Goal: Task Accomplishment & Management: Complete application form

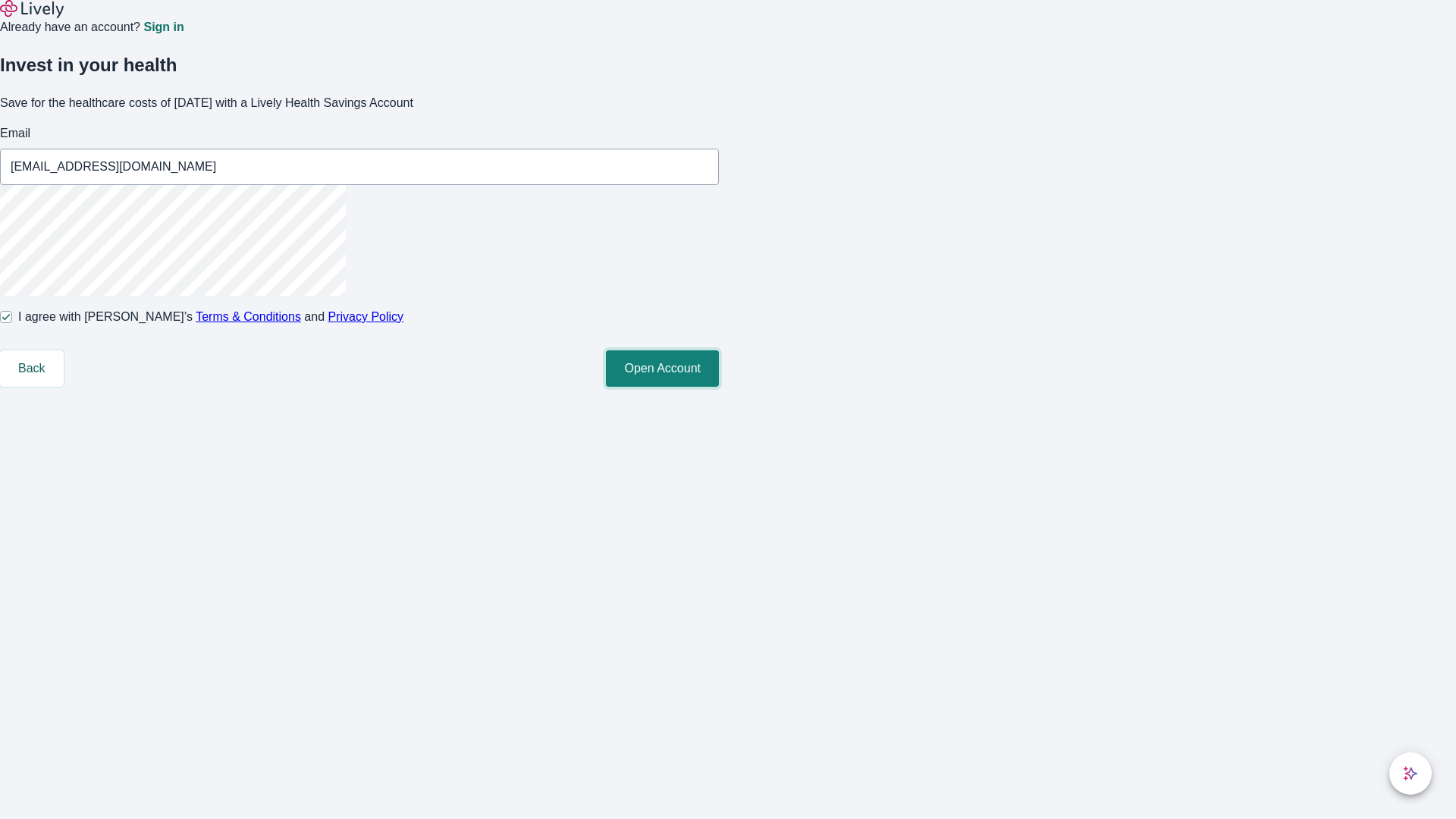
click at [719, 387] on button "Open Account" at bounding box center [662, 368] width 113 height 37
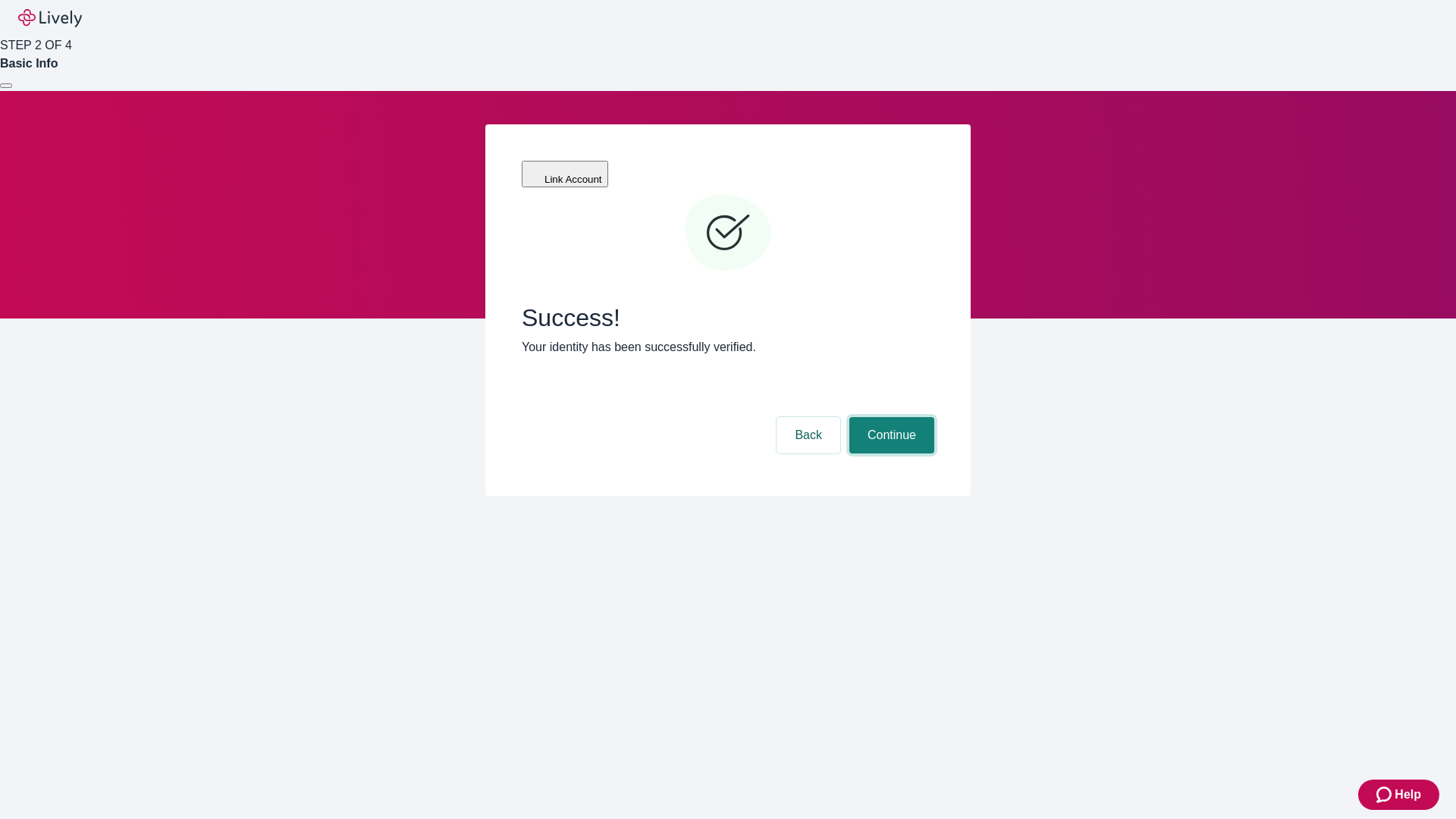
click at [889, 418] on button "Continue" at bounding box center [892, 435] width 85 height 37
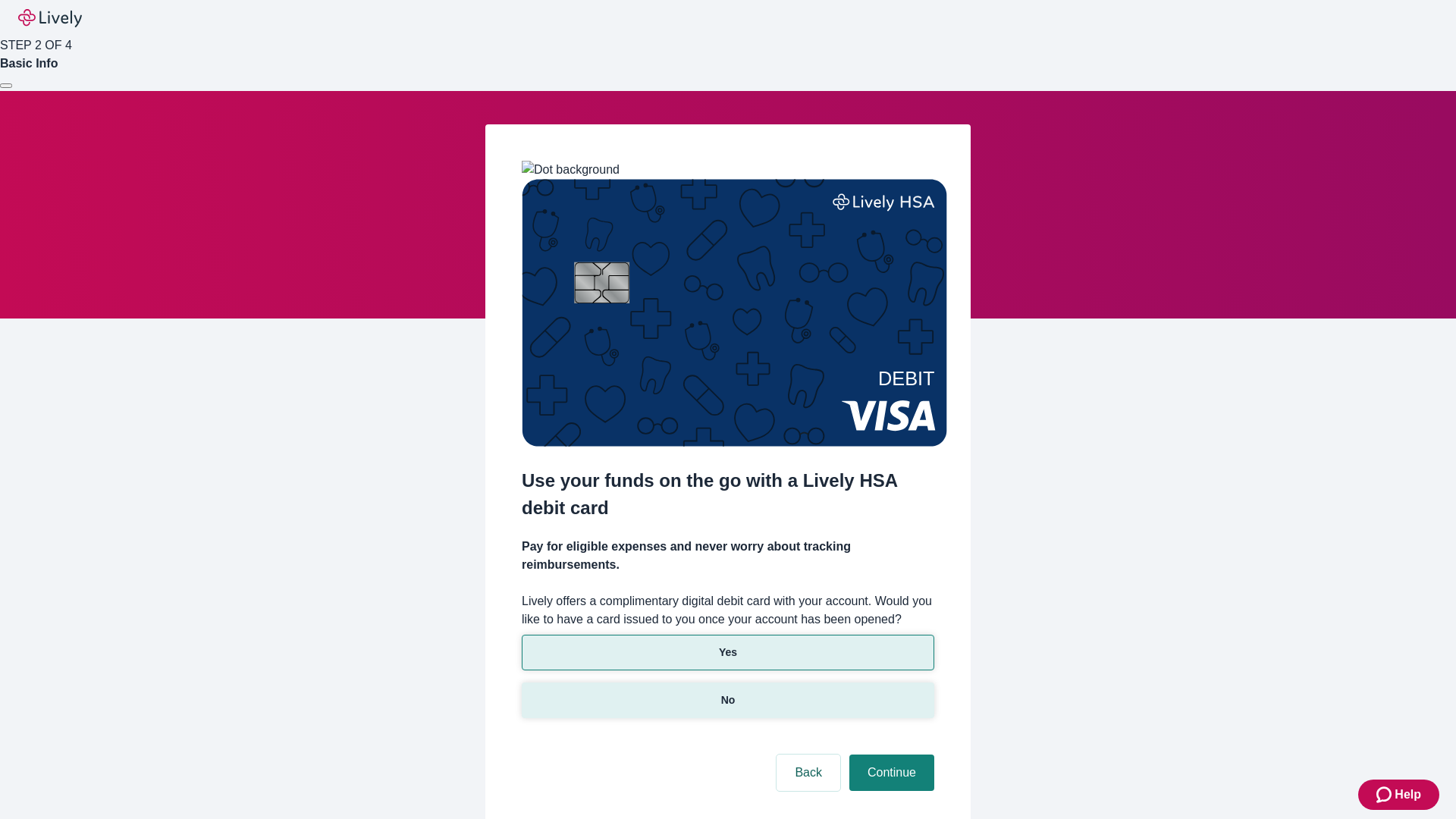
click at [728, 693] on p "No" at bounding box center [728, 701] width 14 height 16
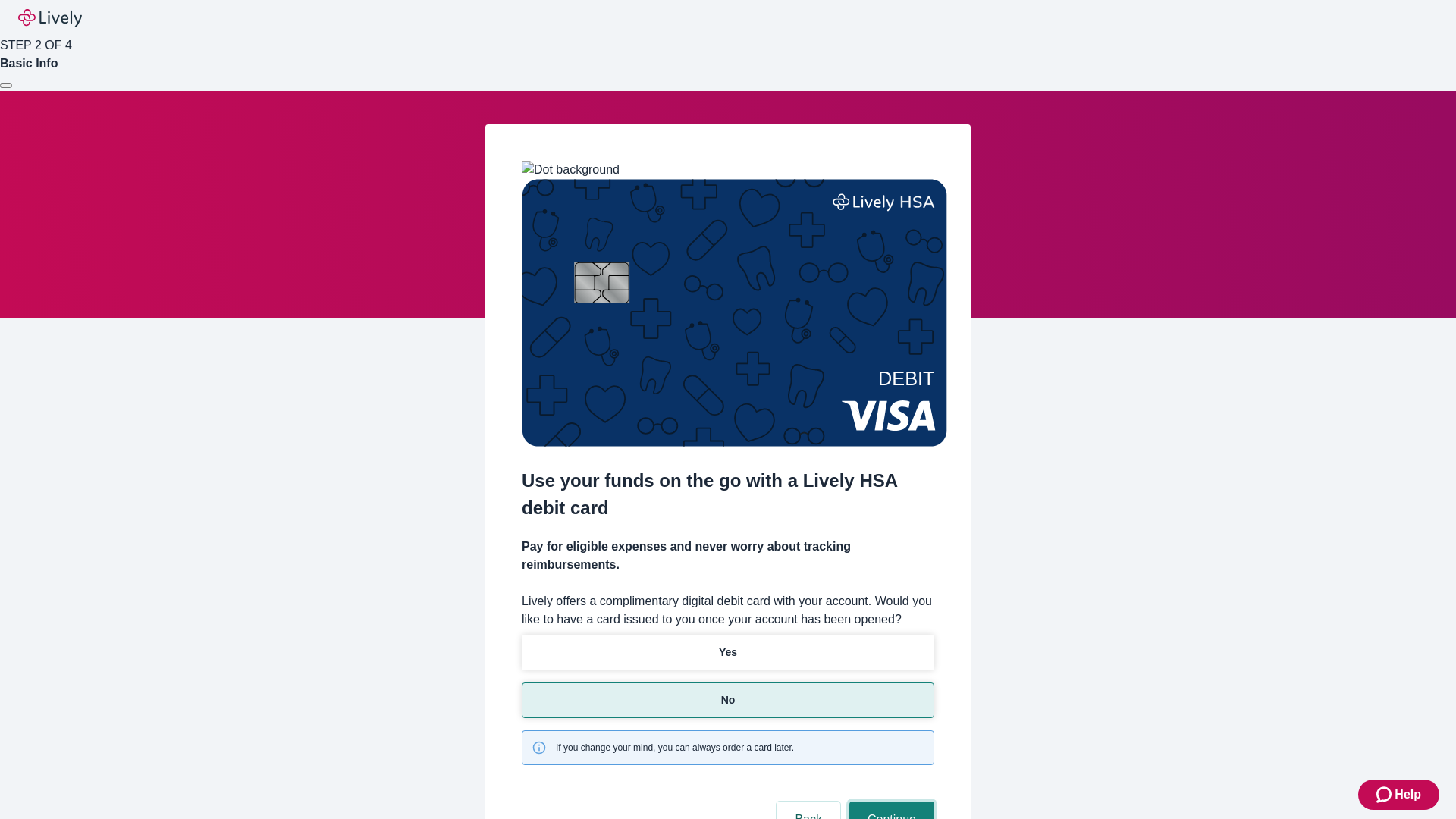
click at [889, 802] on button "Continue" at bounding box center [892, 820] width 85 height 37
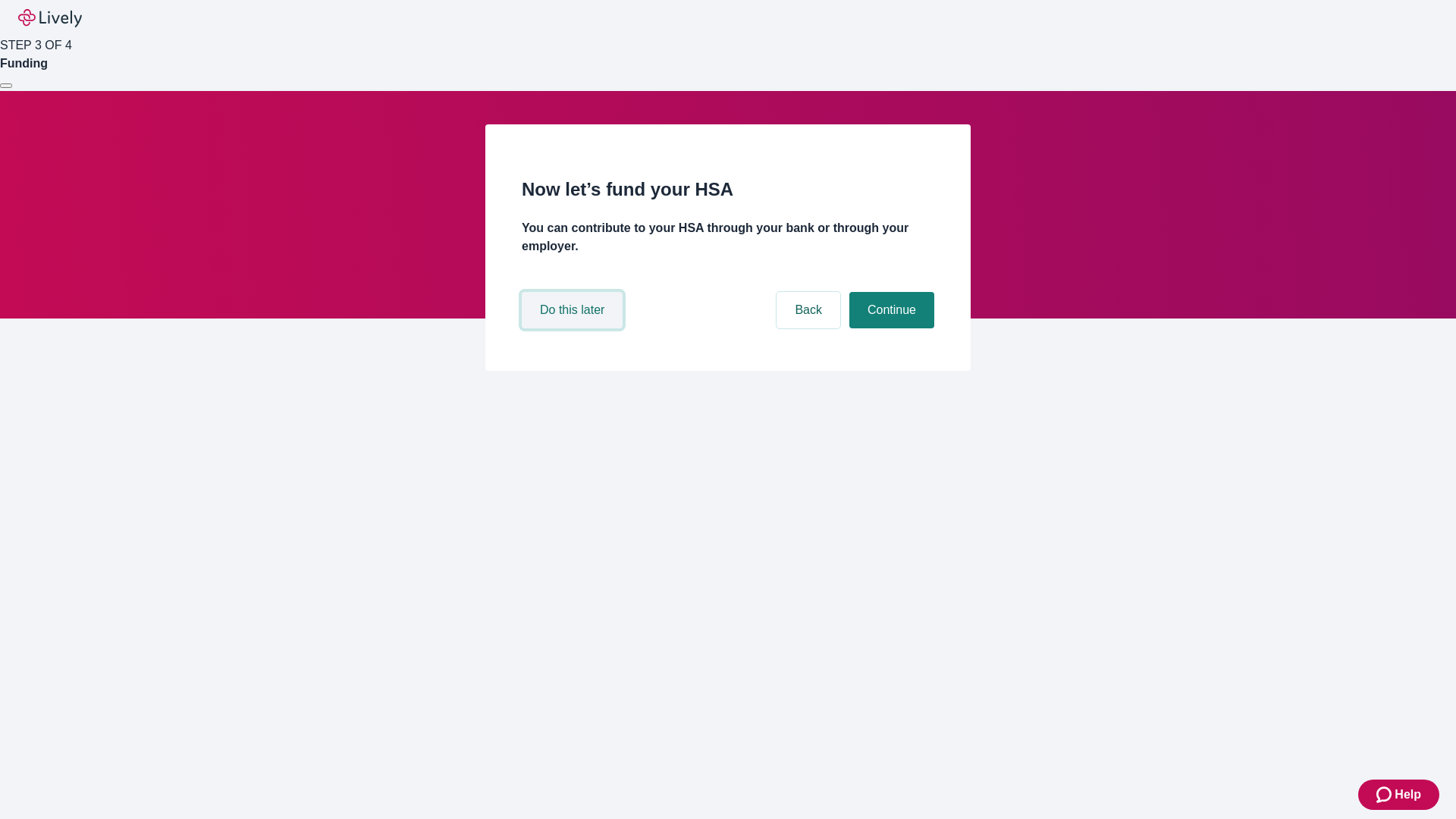
click at [574, 328] on button "Do this later" at bounding box center [572, 310] width 101 height 37
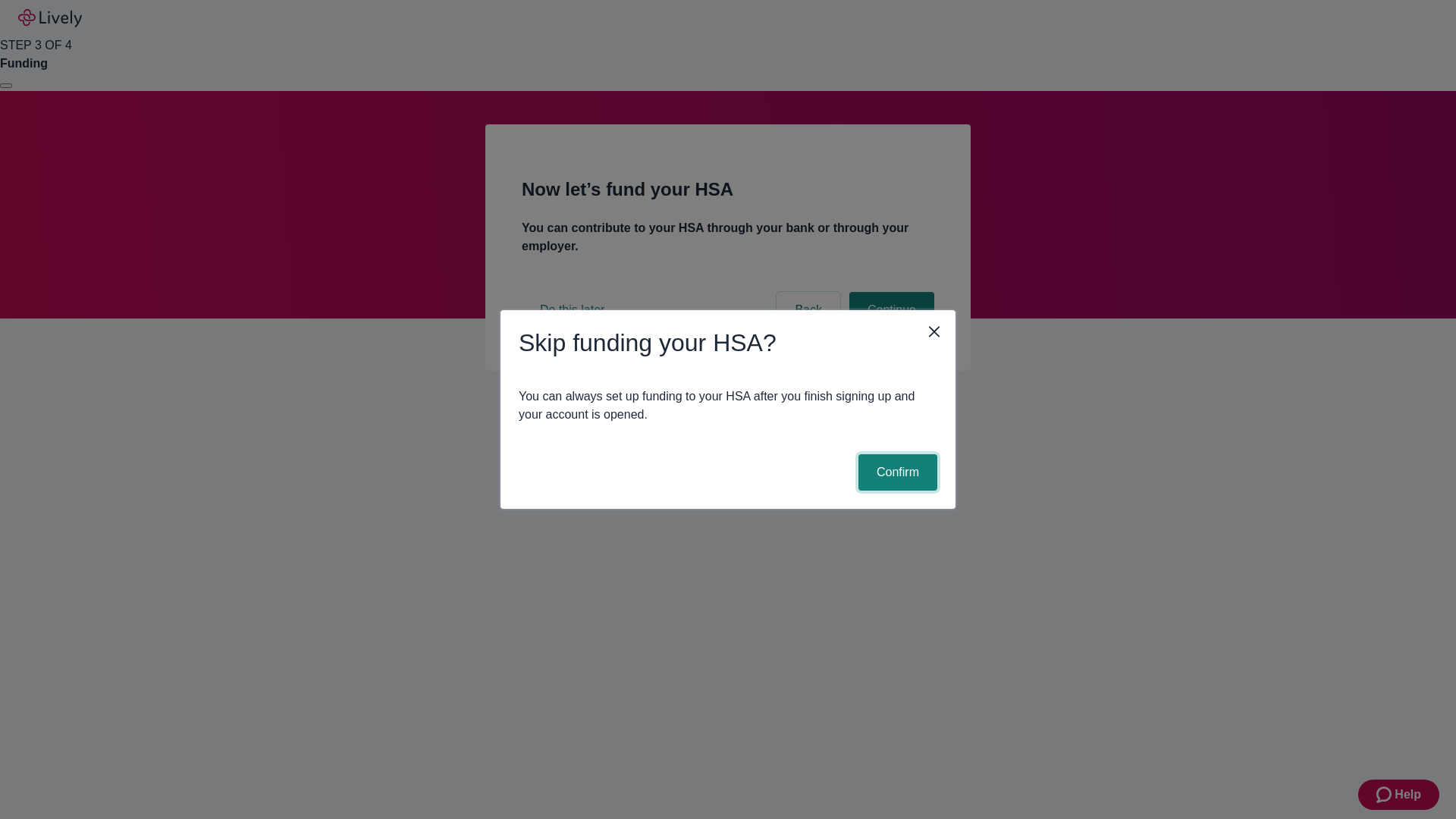
click at [895, 473] on button "Confirm" at bounding box center [898, 472] width 79 height 37
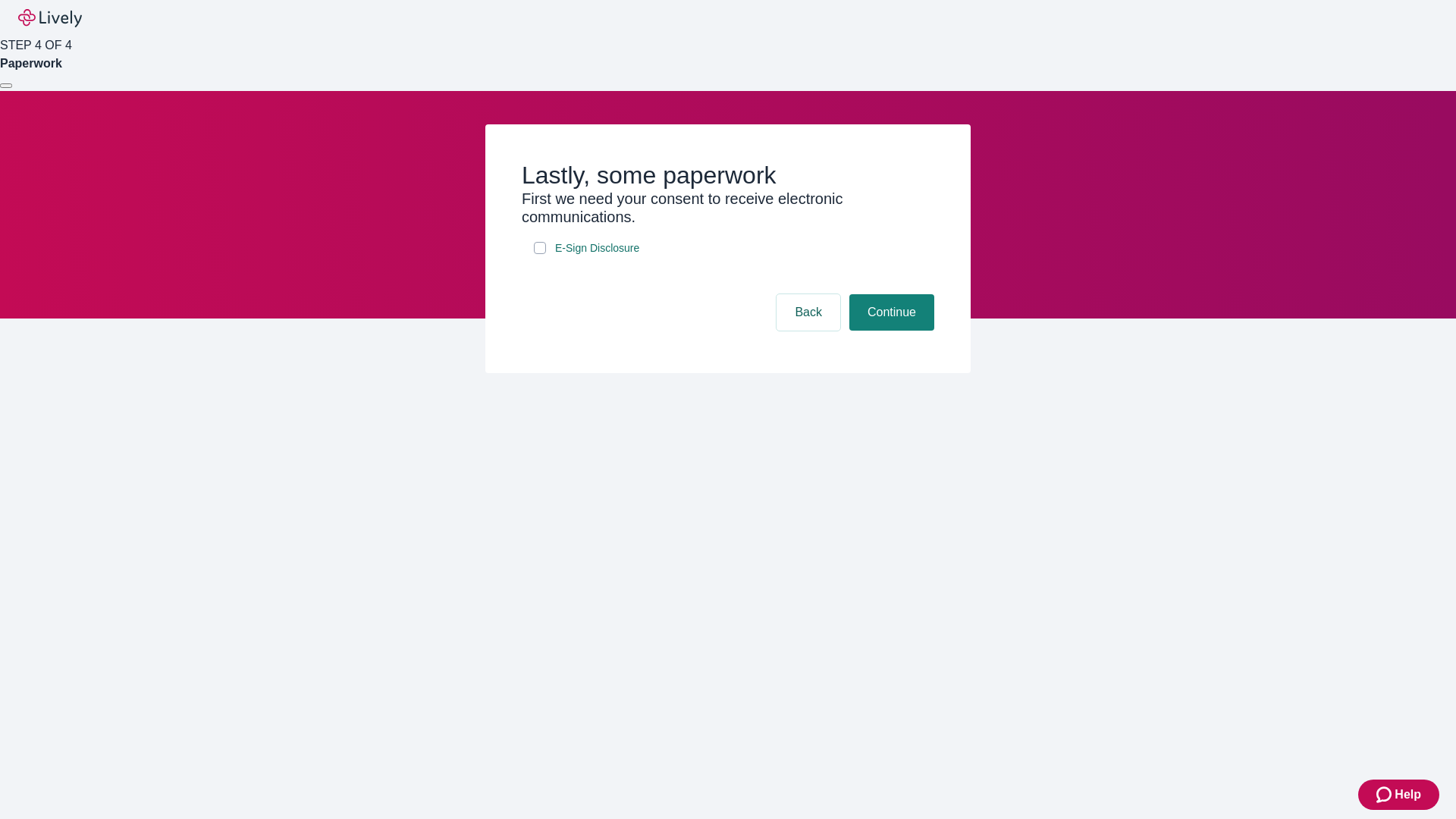
click at [540, 254] on input "E-Sign Disclosure" at bounding box center [540, 248] width 12 height 12
checkbox input "true"
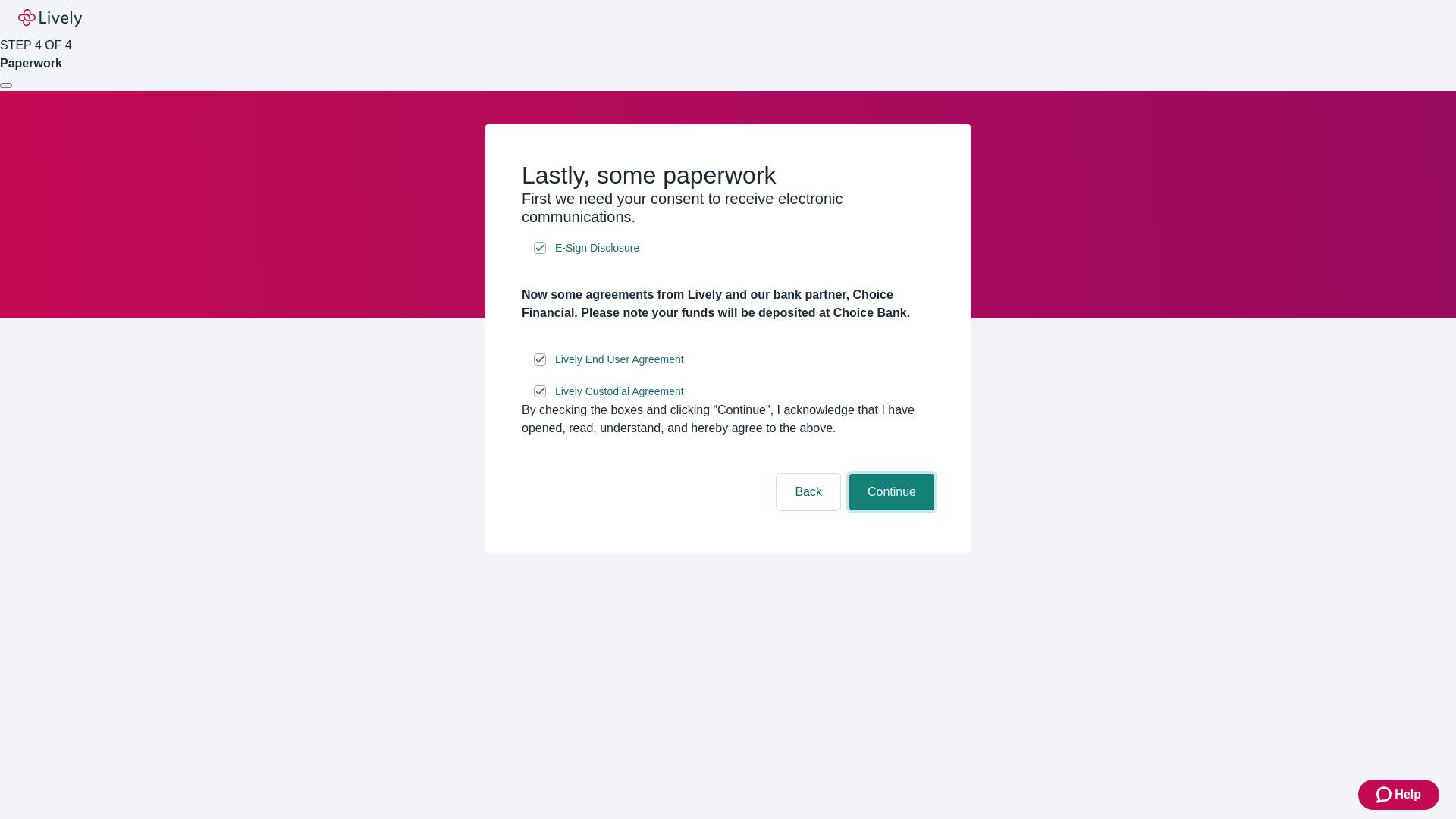
click at [889, 510] on button "Continue" at bounding box center [892, 492] width 85 height 37
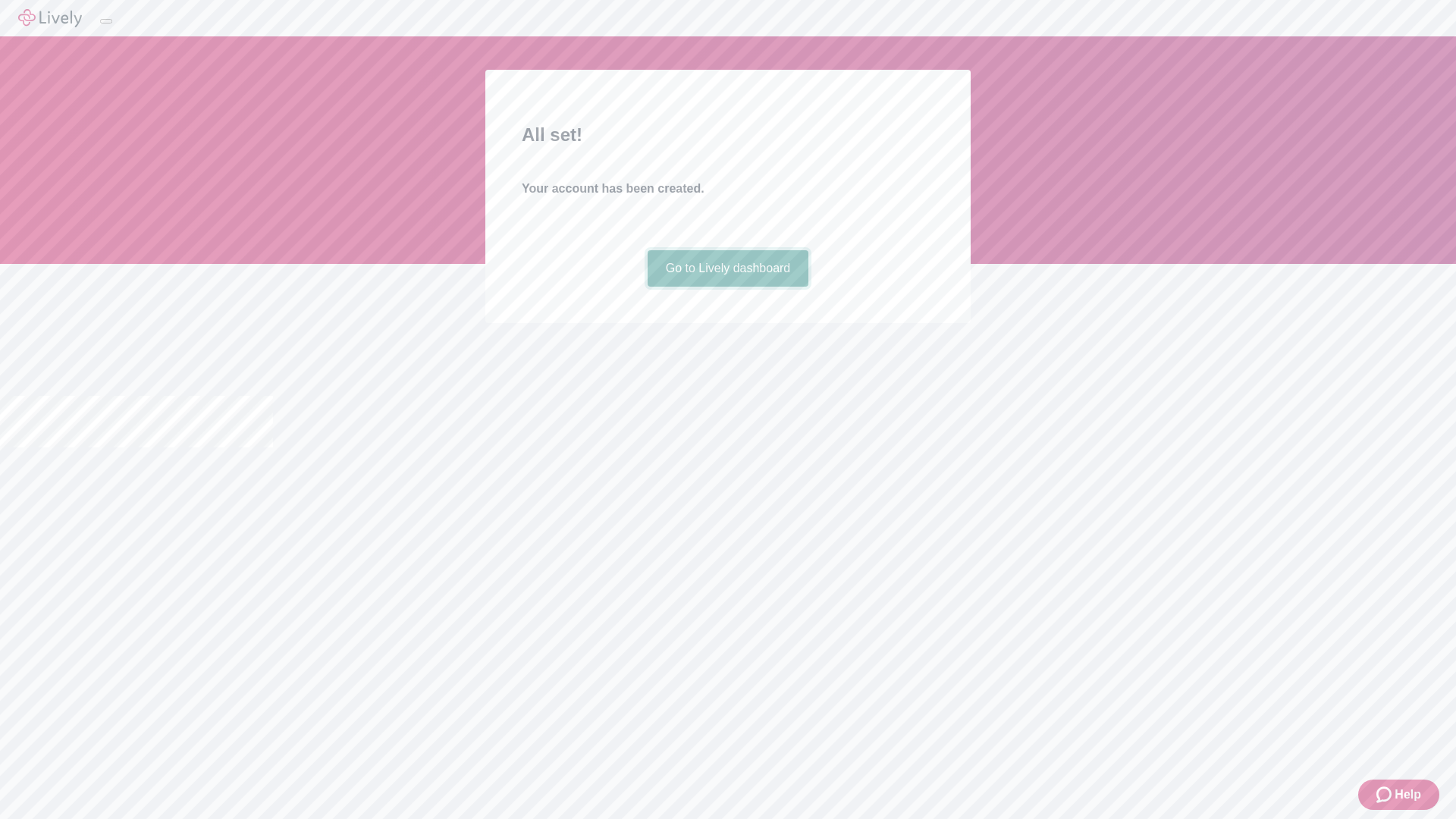
click at [728, 287] on link "Go to Lively dashboard" at bounding box center [728, 268] width 162 height 37
